Goal: Task Accomplishment & Management: Complete application form

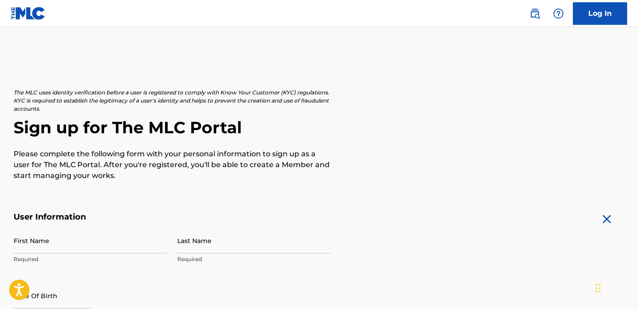
click at [38, 245] on input "First Name" at bounding box center [90, 241] width 153 height 26
type input "Tarik"
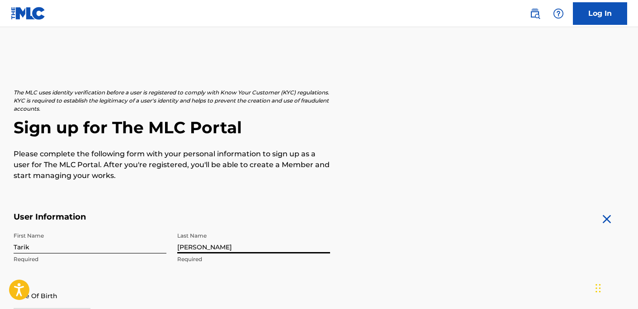
type input "[PERSON_NAME]"
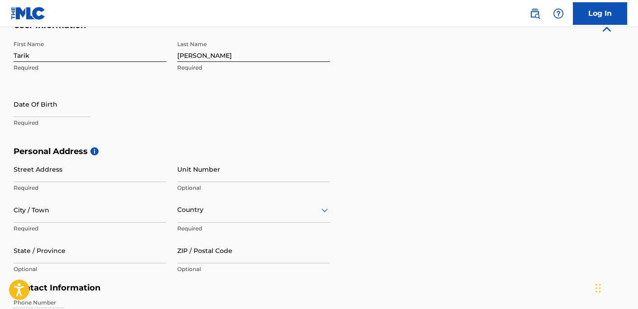
scroll to position [199, 0]
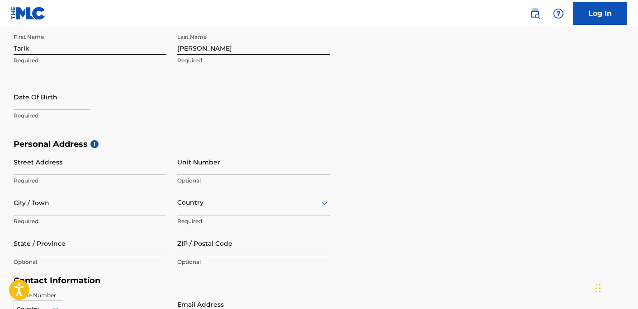
click at [46, 102] on input "text" at bounding box center [52, 97] width 77 height 26
select select "7"
select select "2025"
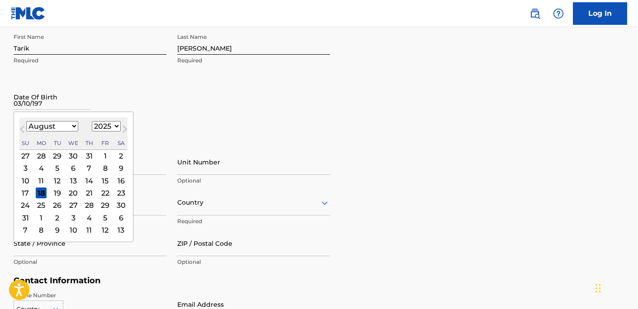
type input "[DATE]"
click at [122, 97] on div "Date Of Birth [DEMOGRAPHIC_DATA] Previous Month Next Month August [DATE] Februa…" at bounding box center [90, 104] width 153 height 41
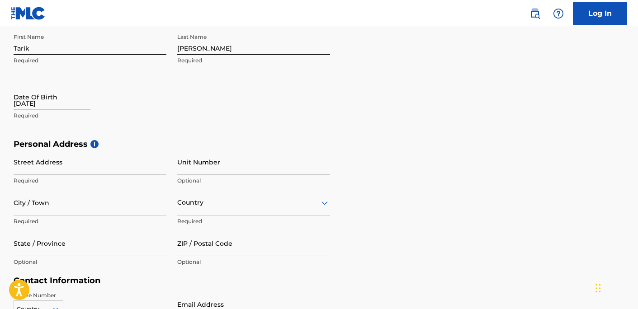
select select "7"
select select "2025"
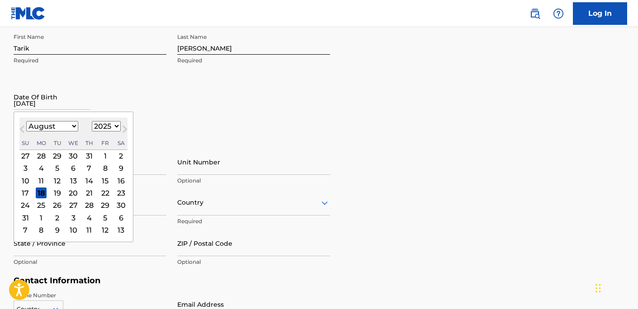
click at [50, 106] on input "[DATE]" at bounding box center [52, 97] width 77 height 26
click at [71, 124] on select "January February March April May June July August September October November De…" at bounding box center [52, 126] width 52 height 10
select select "2"
click at [115, 124] on select "1899 1900 1901 1902 1903 1904 1905 1906 1907 1908 1909 1910 1911 1912 1913 1914…" at bounding box center [106, 126] width 29 height 10
select select "1977"
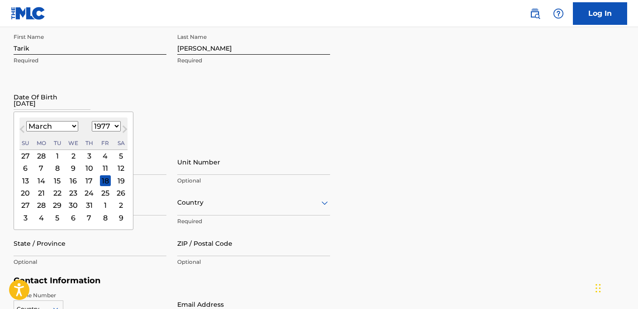
click at [90, 168] on div "10" at bounding box center [89, 168] width 11 height 11
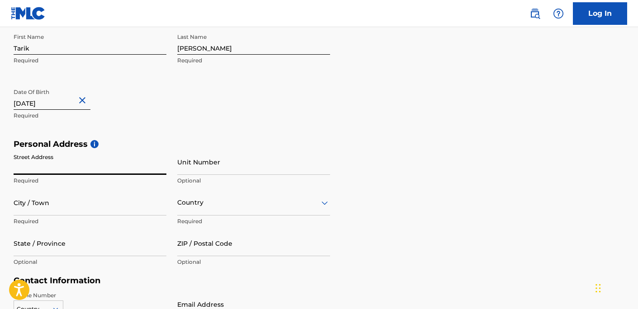
click at [50, 165] on input "Street Address" at bounding box center [90, 162] width 153 height 26
type input "[STREET_ADDRESS][PERSON_NAME]"
type input "ST.[PERSON_NAME]"
type input "[GEOGRAPHIC_DATA]"
type input "[US_STATE]"
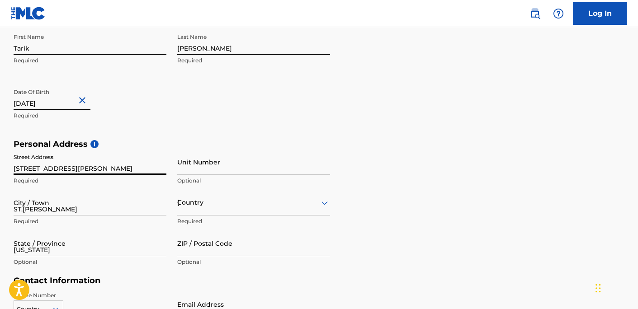
type input "63119"
type input "470"
type input "8907136"
type input "[EMAIL_ADDRESS][DOMAIN_NAME]"
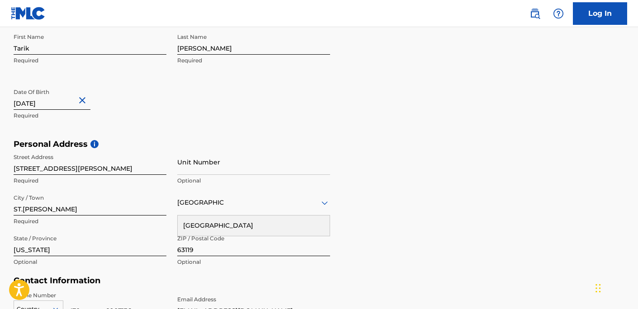
click at [355, 148] on h5 "Personal Address i" at bounding box center [319, 144] width 611 height 10
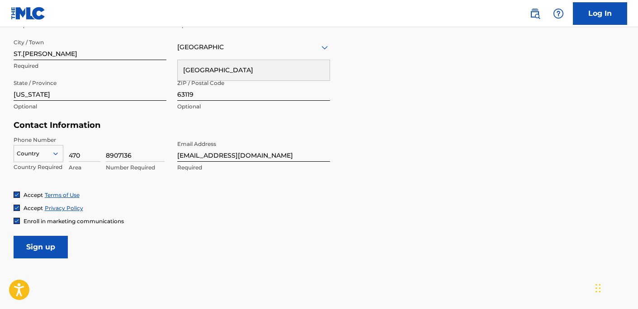
scroll to position [398, 0]
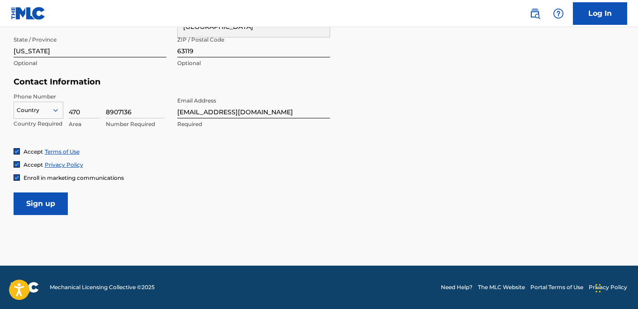
click at [41, 208] on input "Sign up" at bounding box center [41, 204] width 54 height 23
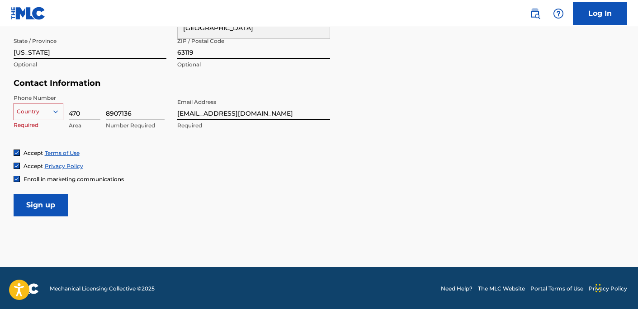
click at [41, 112] on div at bounding box center [38, 112] width 49 height 10
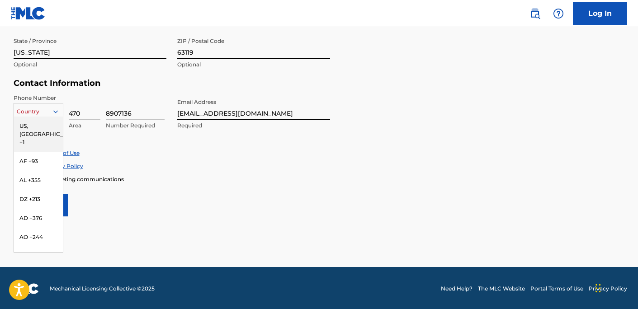
click at [33, 127] on div "US, [GEOGRAPHIC_DATA] +1" at bounding box center [38, 134] width 49 height 35
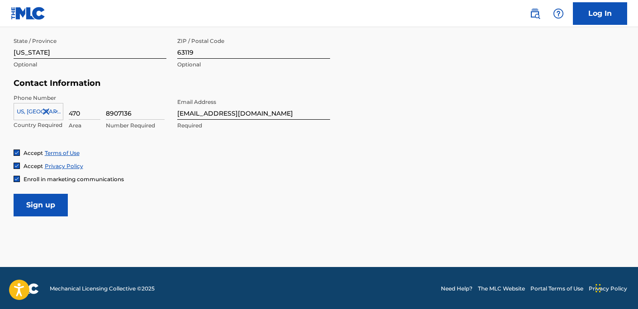
click at [37, 208] on input "Sign up" at bounding box center [41, 205] width 54 height 23
drag, startPoint x: 634, startPoint y: 207, endPoint x: 640, endPoint y: 153, distance: 54.6
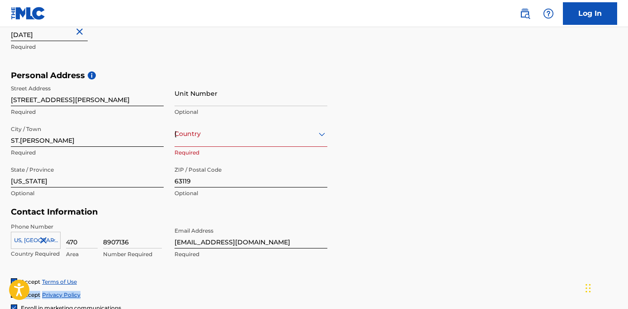
scroll to position [252, 0]
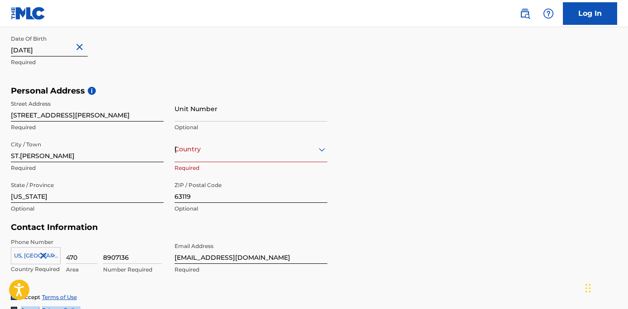
click at [320, 151] on icon at bounding box center [321, 149] width 11 height 11
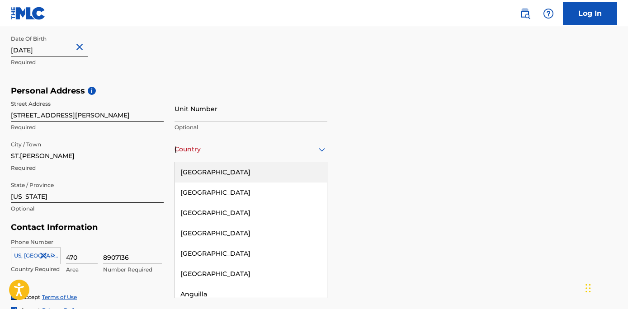
click at [239, 172] on div "[GEOGRAPHIC_DATA]" at bounding box center [251, 172] width 152 height 20
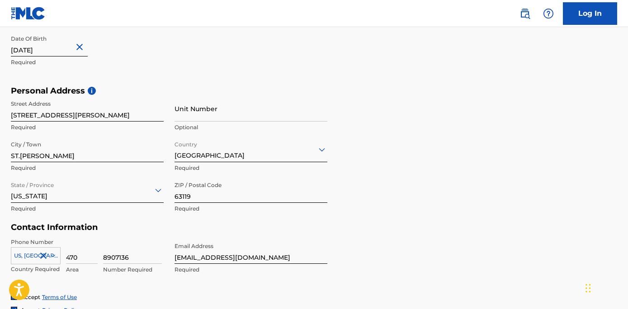
click at [383, 183] on div "Personal Address i Street Address [STREET_ADDRESS][PERSON_NAME] Required Unit N…" at bounding box center [314, 154] width 606 height 137
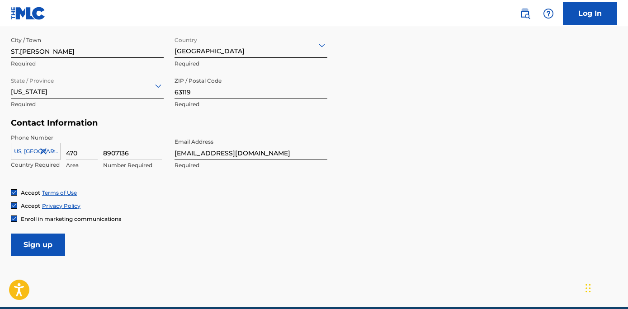
scroll to position [398, 0]
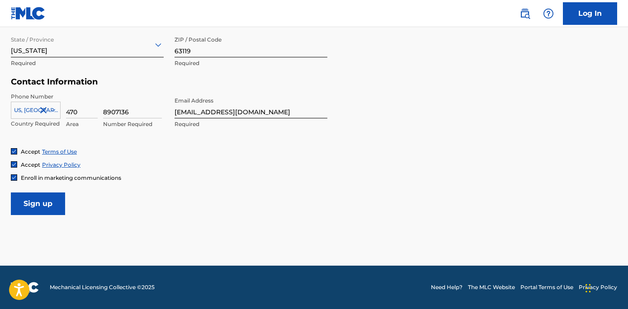
click at [38, 206] on input "Sign up" at bounding box center [38, 204] width 54 height 23
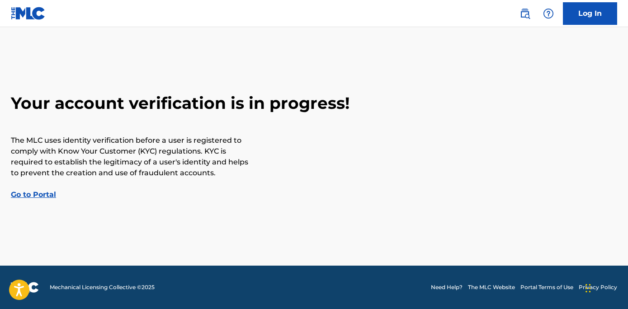
click at [33, 195] on link "Go to Portal" at bounding box center [33, 194] width 45 height 9
